Goal: Task Accomplishment & Management: Manage account settings

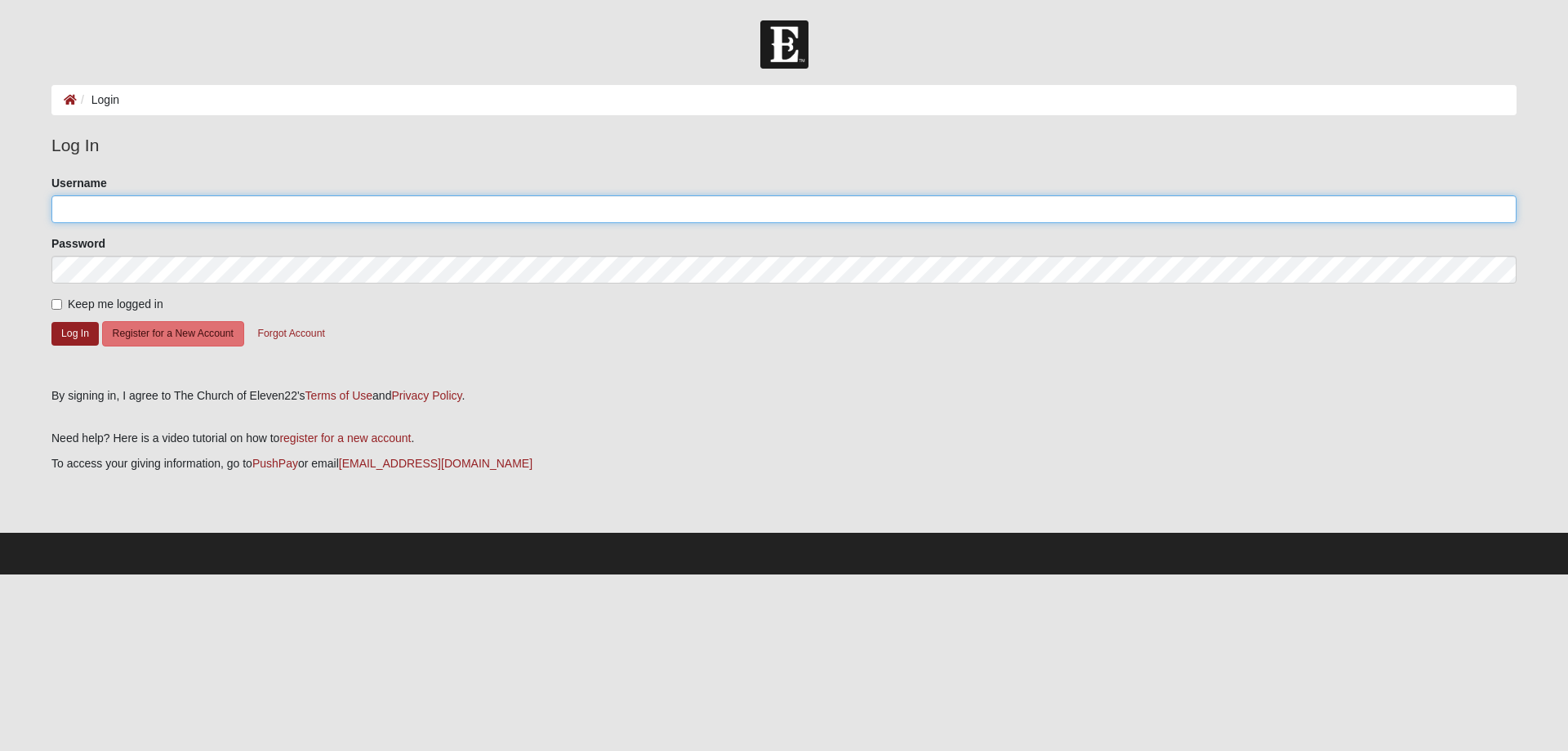
click at [75, 217] on input "Username" at bounding box center [784, 209] width 1465 height 27
type input "Thankful"
click at [79, 327] on button "Log In" at bounding box center [75, 334] width 47 height 24
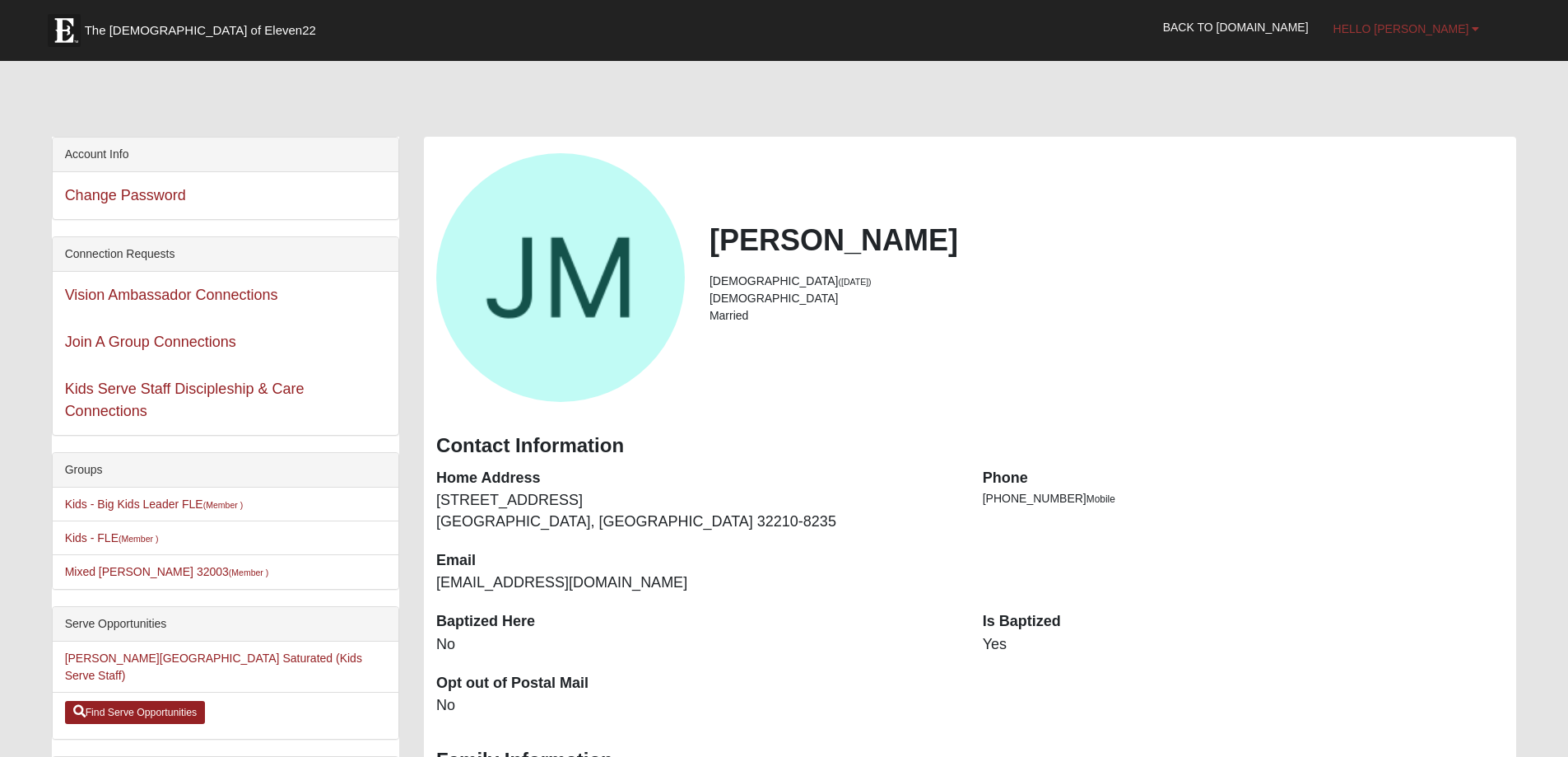
click at [1470, 26] on link "Hello Joann" at bounding box center [1407, 29] width 171 height 42
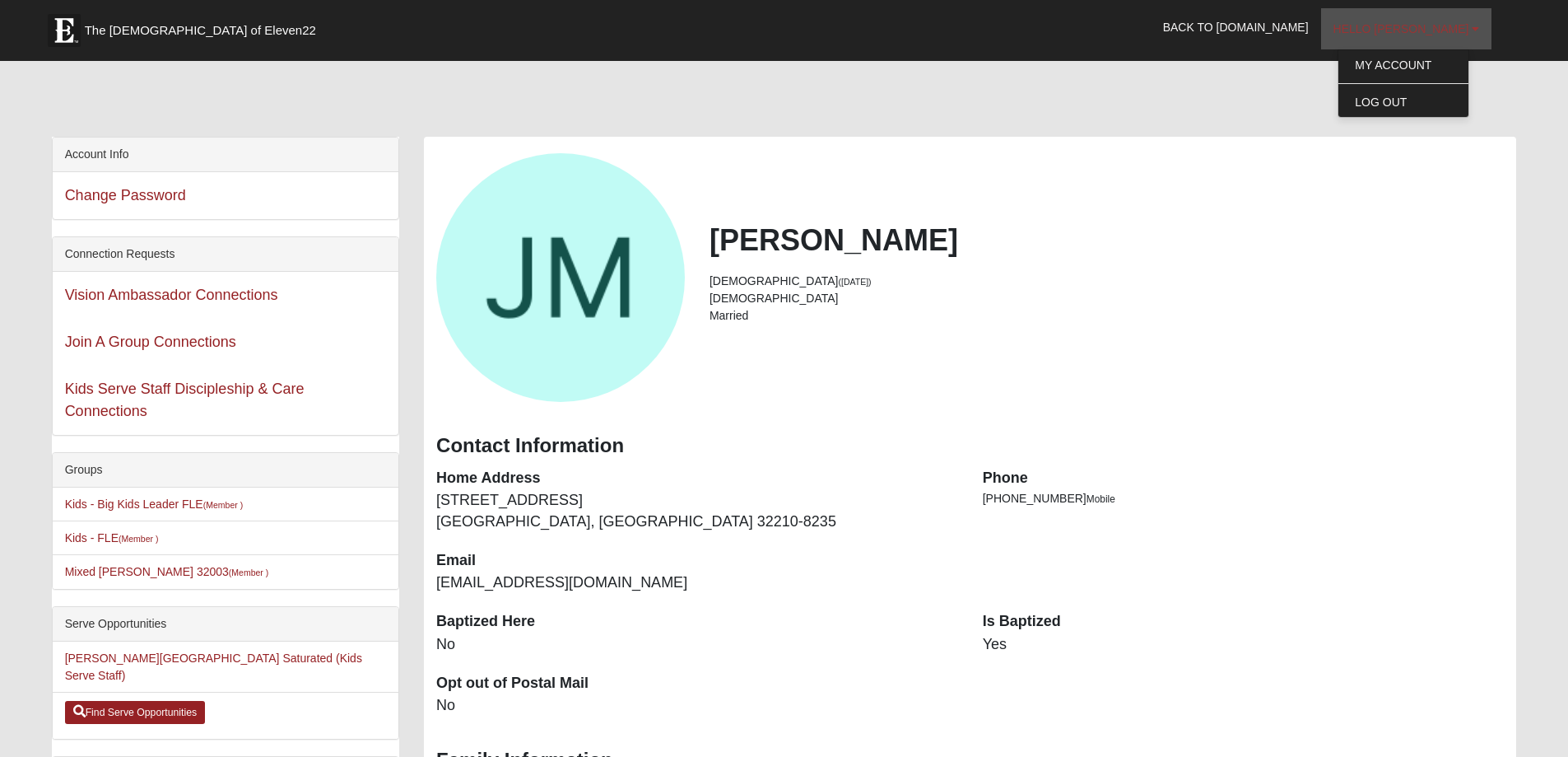
click at [1470, 26] on link "Hello Joann" at bounding box center [1407, 29] width 171 height 42
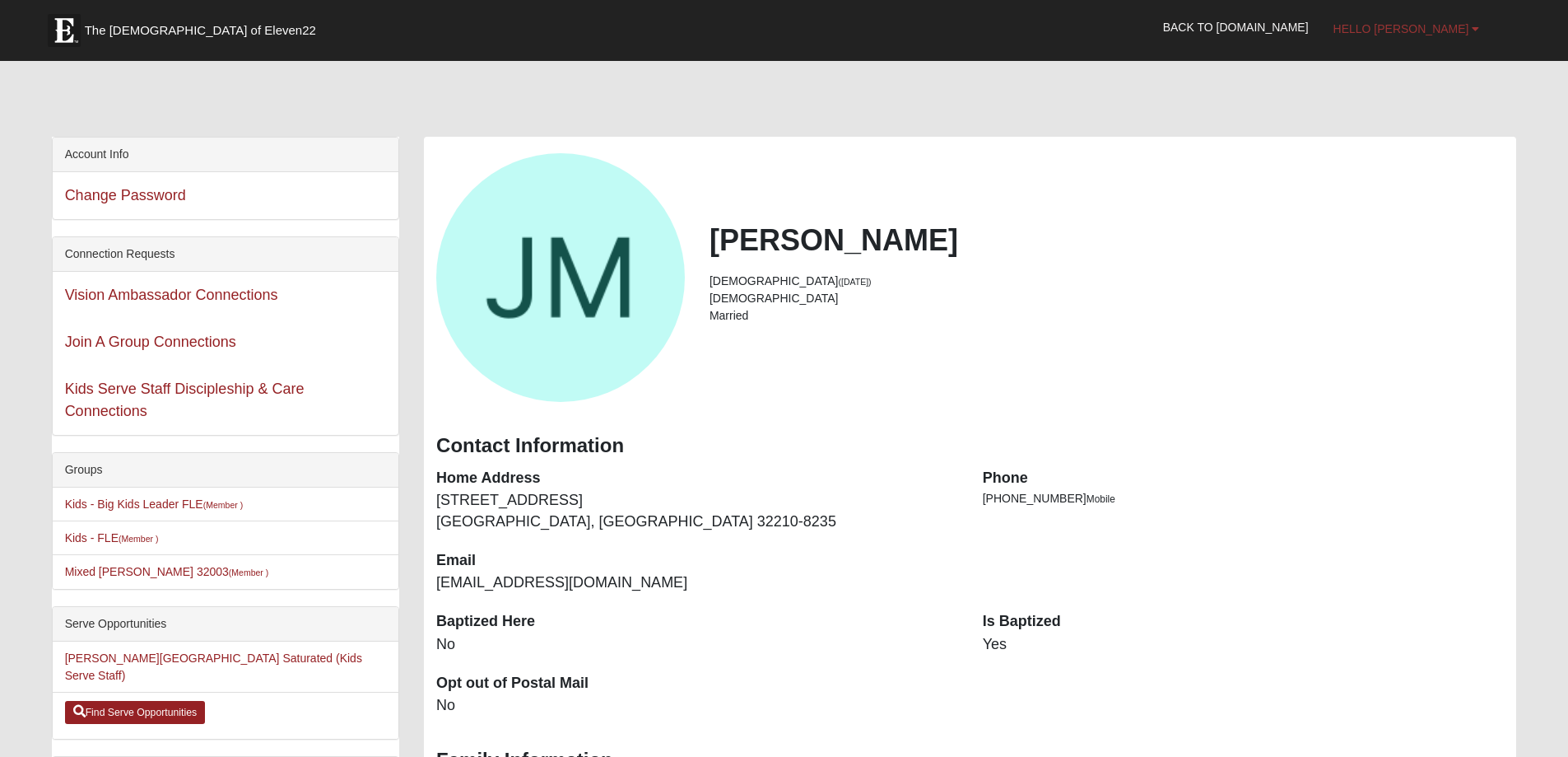
click at [1470, 22] on link "Hello Joann" at bounding box center [1407, 29] width 171 height 42
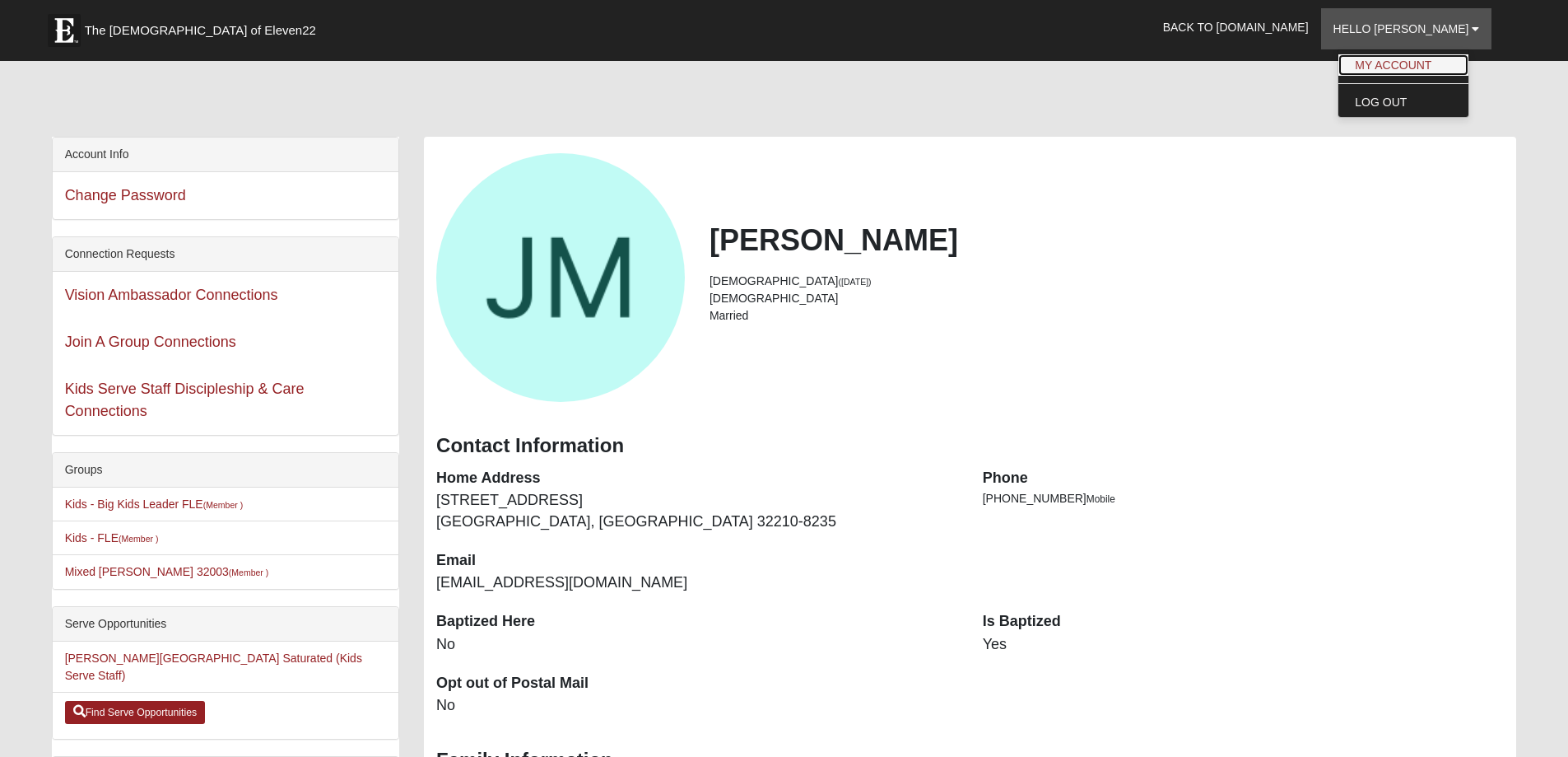
click at [1436, 59] on link "My Account" at bounding box center [1403, 65] width 130 height 22
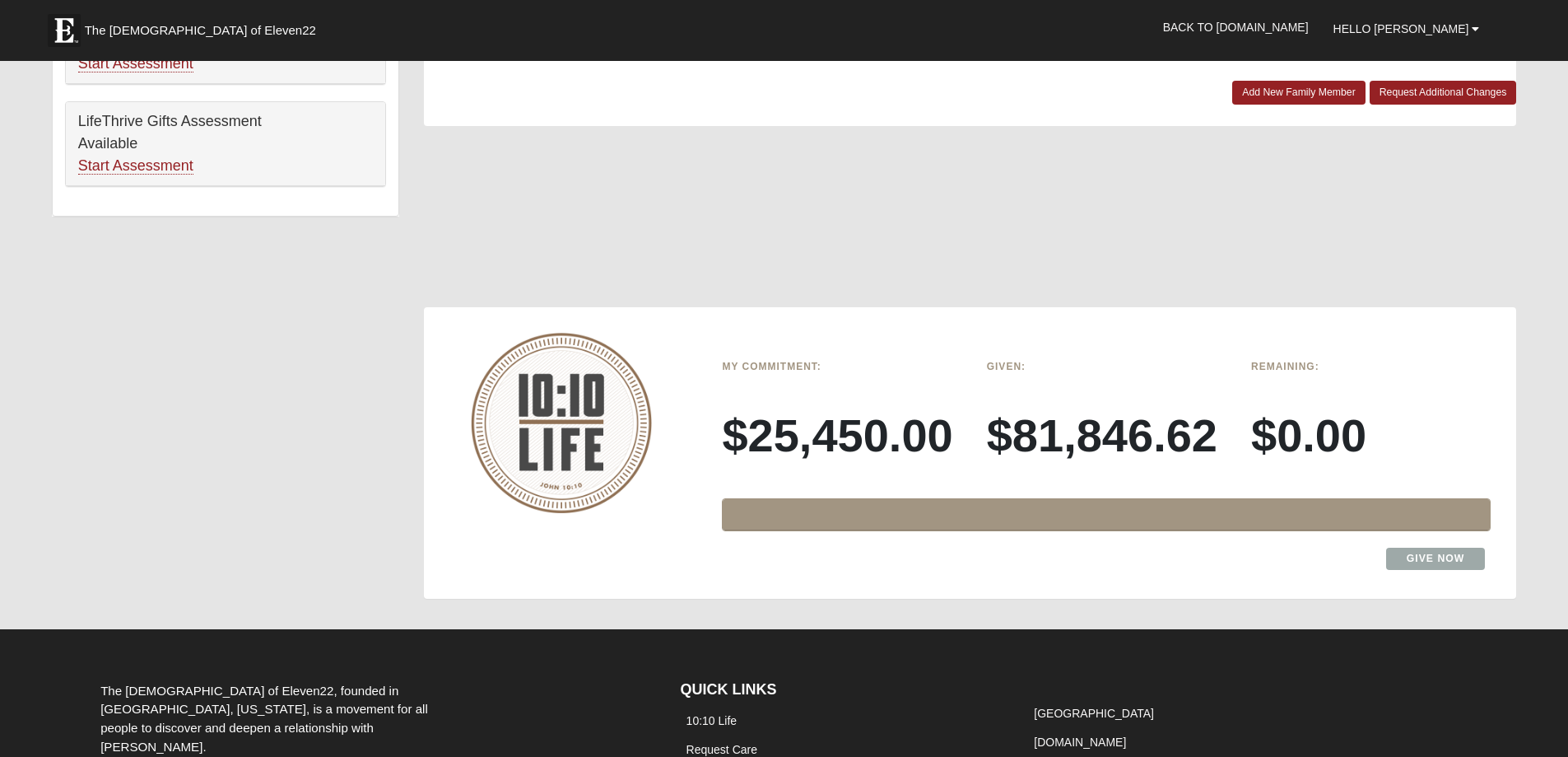
scroll to position [1215, 0]
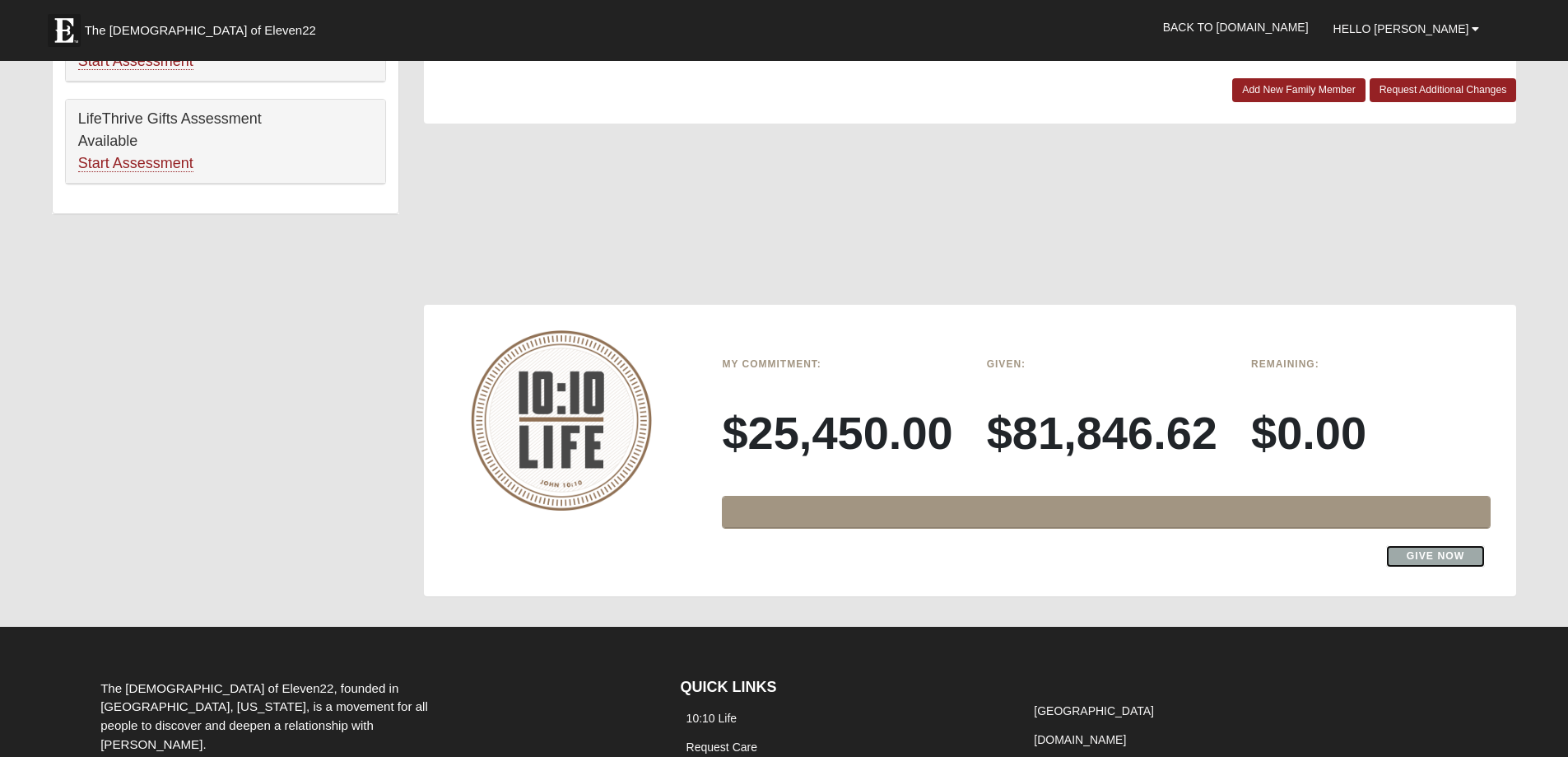
click at [1437, 553] on link "Give Now" at bounding box center [1436, 556] width 100 height 23
